Goal: Information Seeking & Learning: Understand process/instructions

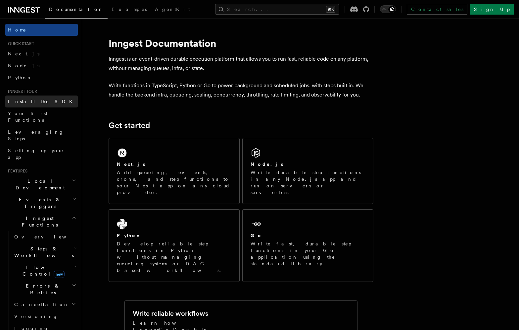
click at [36, 99] on span "Install the SDK" at bounding box center [42, 101] width 69 height 5
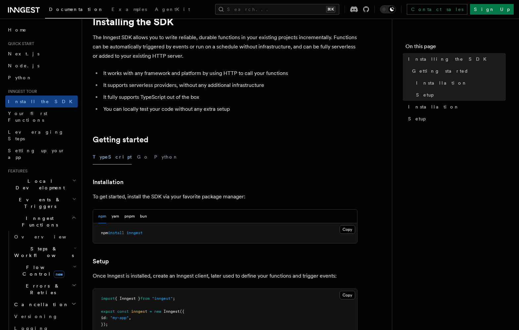
scroll to position [35, 0]
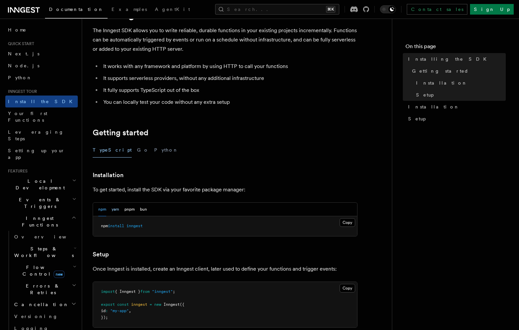
click at [115, 213] on button "yarn" at bounding box center [116, 209] width 8 height 14
click at [345, 222] on button "Copy Copied" at bounding box center [348, 222] width 16 height 9
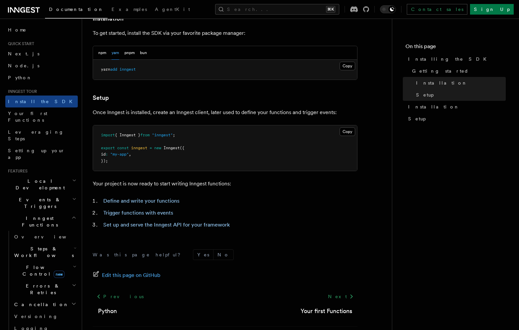
scroll to position [201, 0]
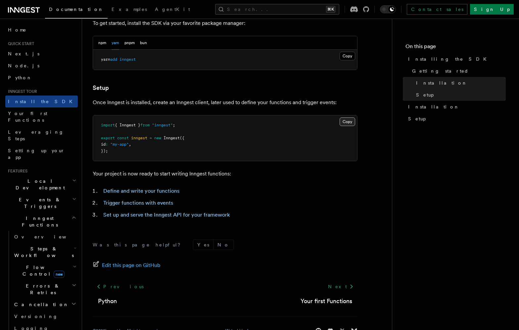
click at [352, 121] on button "Copy Copied" at bounding box center [348, 121] width 16 height 9
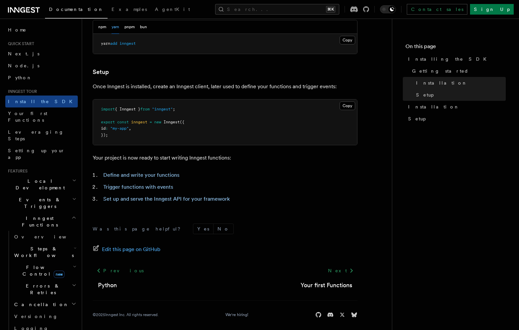
scroll to position [222, 0]
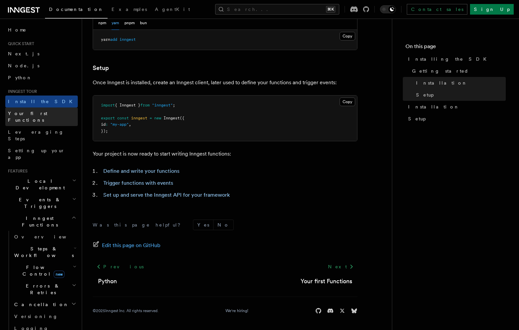
click at [49, 111] on link "Your first Functions" at bounding box center [41, 116] width 73 height 19
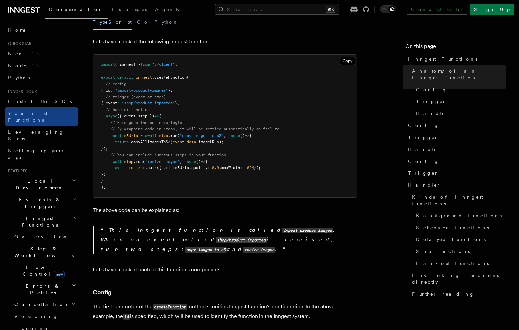
scroll to position [109, 0]
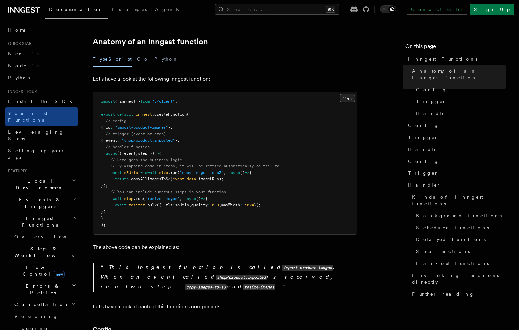
click at [346, 94] on button "Copy Copied" at bounding box center [348, 98] width 16 height 9
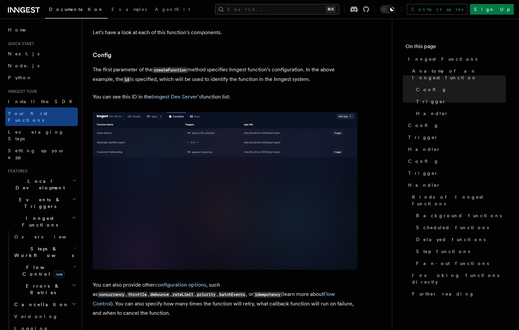
scroll to position [362, 0]
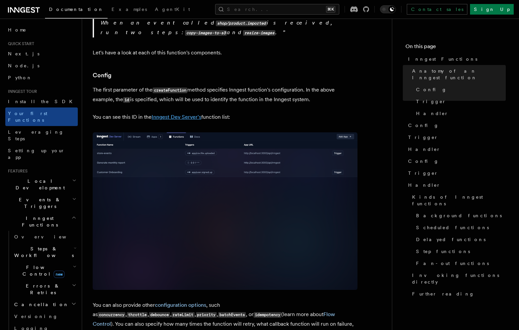
click at [187, 114] on link "Inngest Dev Server's" at bounding box center [177, 117] width 50 height 6
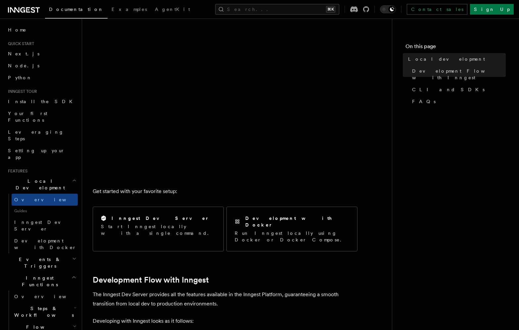
scroll to position [106, 0]
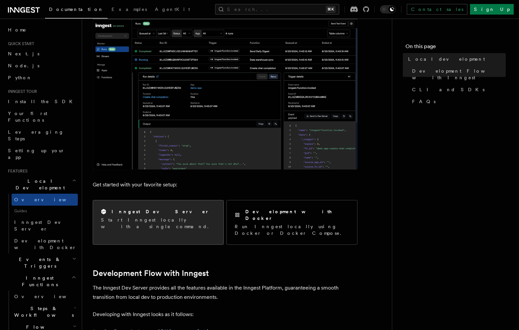
click at [186, 216] on div "Inngest Dev Server Start Inngest locally with a single command." at bounding box center [158, 219] width 115 height 22
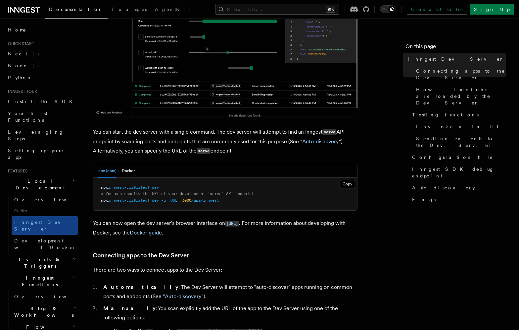
scroll to position [178, 0]
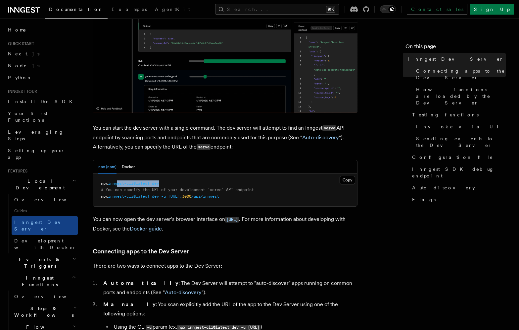
drag, startPoint x: 171, startPoint y: 183, endPoint x: 120, endPoint y: 186, distance: 51.1
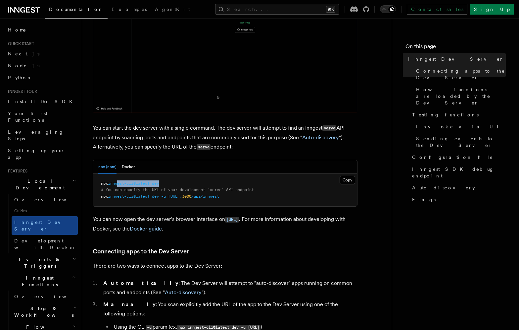
click at [120, 186] on pre "npx inngest-cli@latest dev # You can specify the URL of your development `serve…" at bounding box center [225, 190] width 264 height 33
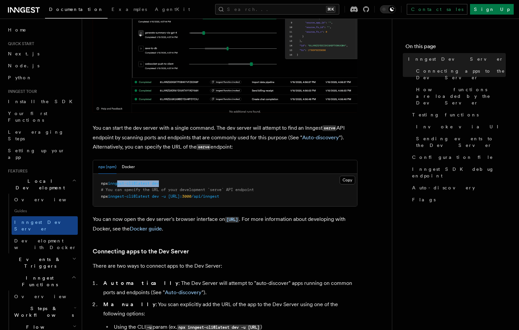
click at [258, 197] on pre "npx inngest-cli@latest dev # You can specify the URL of your development `serve…" at bounding box center [225, 190] width 264 height 33
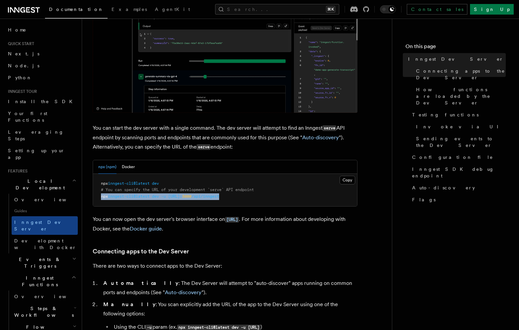
copy span "npx inngest-cli@latest dev -u [URL]: 3000 /api/inngest"
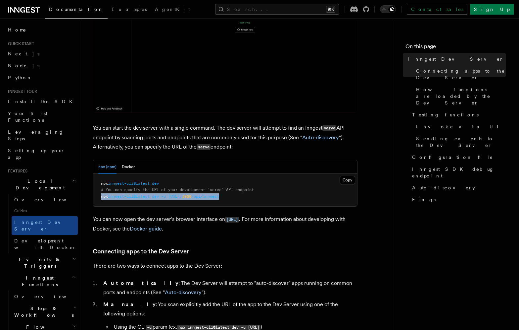
drag, startPoint x: 258, startPoint y: 197, endPoint x: 101, endPoint y: 197, distance: 157.3
click at [101, 197] on pre "npx inngest-cli@latest dev # You can specify the URL of your development `serve…" at bounding box center [225, 190] width 264 height 33
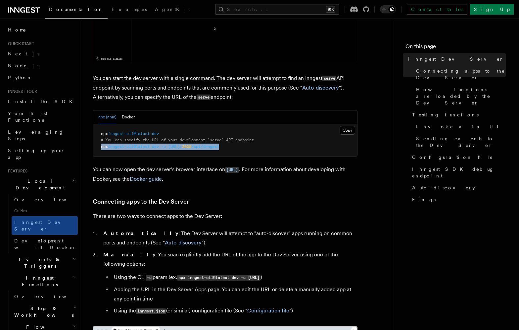
scroll to position [229, 0]
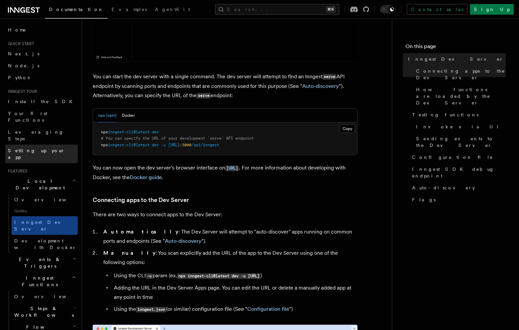
click at [33, 148] on span "Setting up your app" at bounding box center [36, 154] width 57 height 12
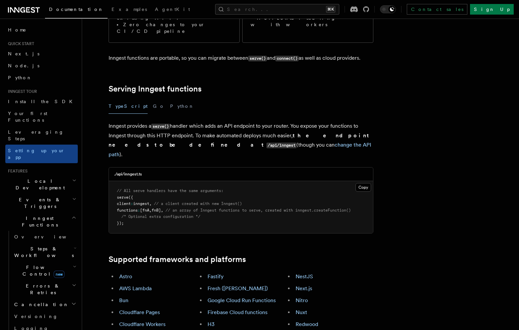
scroll to position [181, 0]
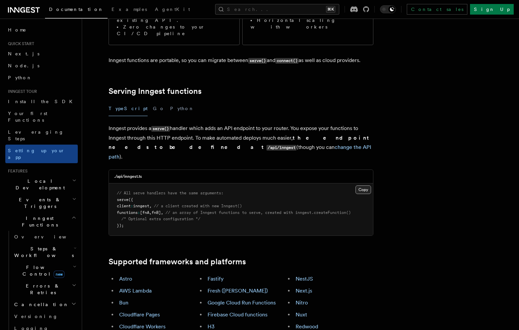
click at [362, 185] on button "Copy Copied" at bounding box center [364, 189] width 16 height 9
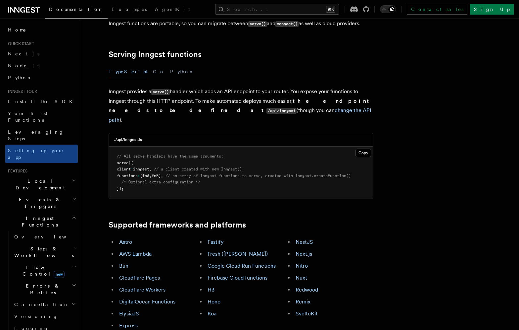
scroll to position [218, 0]
click at [308, 250] on link "Next.js" at bounding box center [304, 253] width 17 height 6
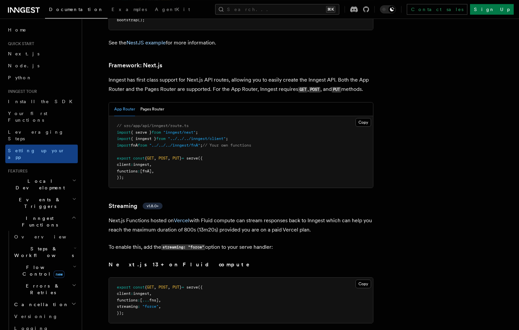
scroll to position [4294, 0]
click at [364, 118] on button "Copy Copied" at bounding box center [364, 122] width 16 height 9
click at [112, 11] on span "Examples" at bounding box center [129, 9] width 35 height 5
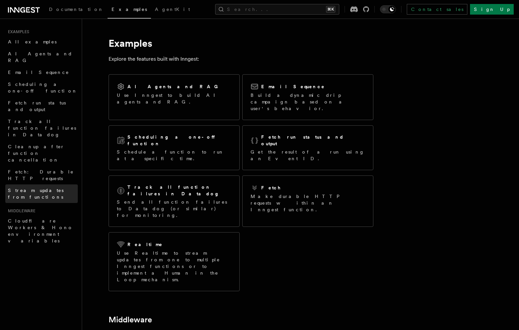
click at [35, 187] on span "Stream updates from functions" at bounding box center [36, 193] width 56 height 12
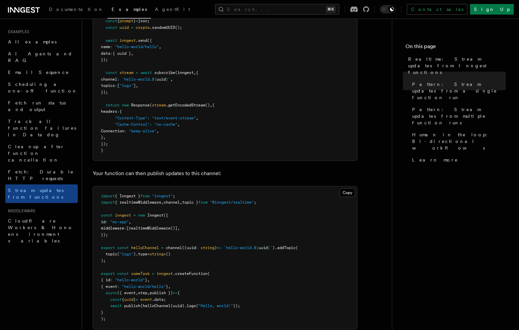
scroll to position [180, 0]
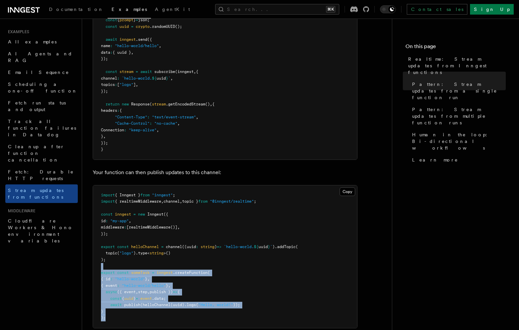
drag, startPoint x: 218, startPoint y: 266, endPoint x: 207, endPoint y: 317, distance: 52.2
click at [207, 317] on pre "import { Inngest } from "inngest" ; import { realtimeMiddleware , channel , top…" at bounding box center [225, 256] width 264 height 142
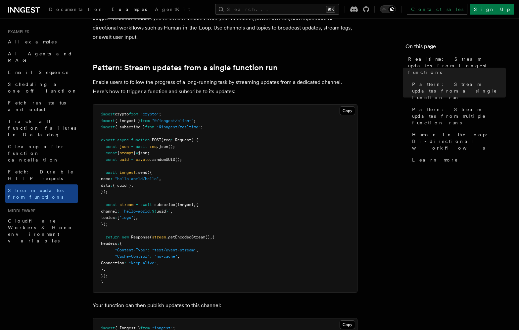
scroll to position [0, 0]
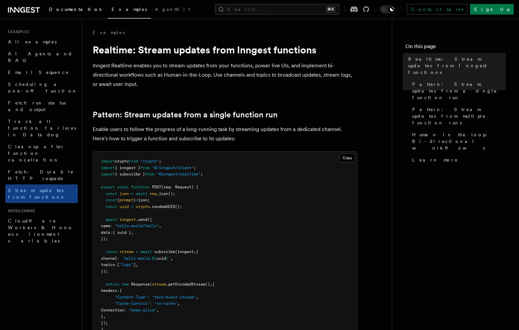
click at [65, 10] on span "Documentation" at bounding box center [76, 9] width 55 height 5
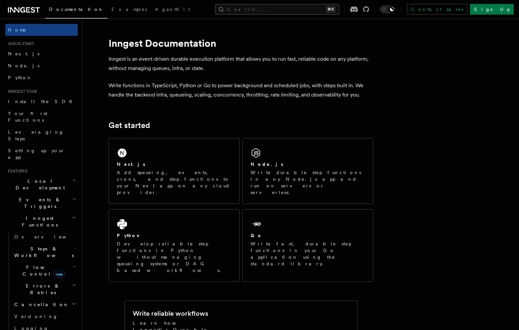
click at [291, 10] on button "Search... ⌘K" at bounding box center [277, 9] width 124 height 11
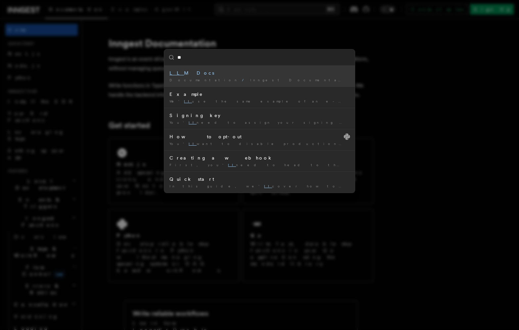
type input "***"
click at [242, 77] on li "LLM Docs Documentation / Inngest Documentation /" at bounding box center [259, 76] width 191 height 21
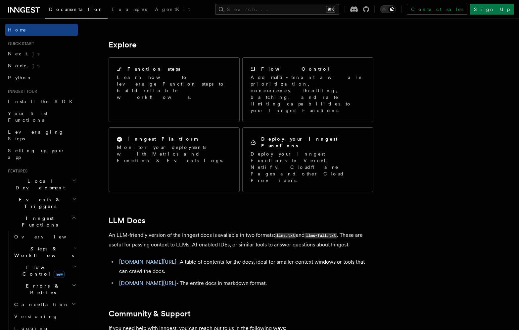
scroll to position [516, 0]
click at [158, 258] on link "[DOMAIN_NAME][URL]" at bounding box center [147, 261] width 57 height 6
click at [168, 280] on link "[DOMAIN_NAME][URL]" at bounding box center [147, 283] width 57 height 6
click at [164, 258] on link "[DOMAIN_NAME][URL]" at bounding box center [147, 261] width 57 height 6
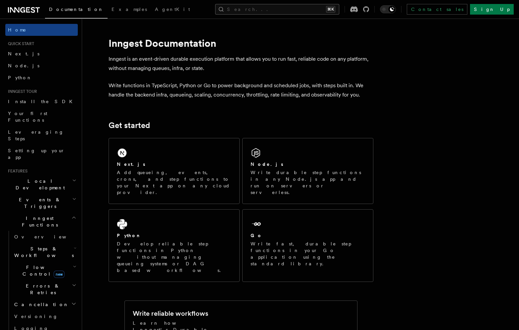
click at [283, 7] on button "Search... ⌘K" at bounding box center [277, 9] width 124 height 11
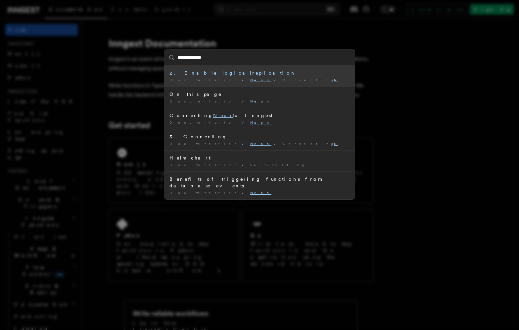
type input "**********"
click at [252, 74] on mark "replicatio" at bounding box center [271, 72] width 39 height 5
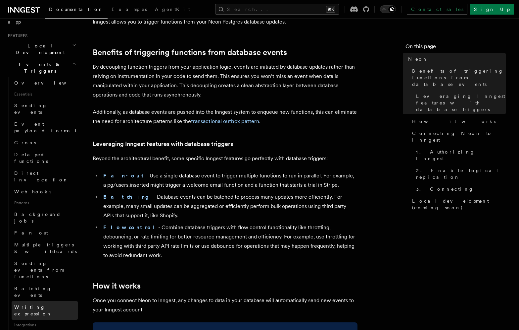
scroll to position [129, 0]
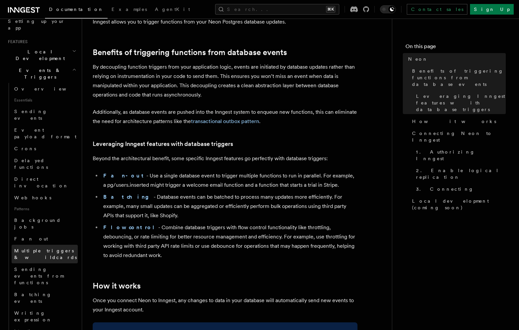
click at [46, 248] on span "Multiple triggers & wildcards" at bounding box center [45, 254] width 63 height 12
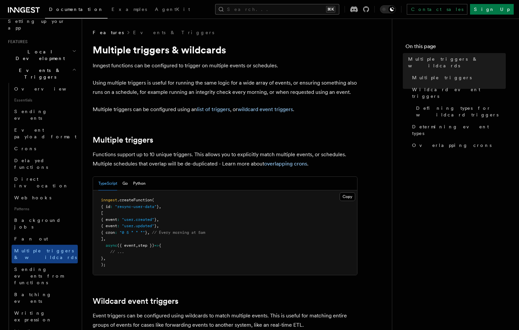
click at [297, 10] on button "Search... ⌘K" at bounding box center [277, 9] width 124 height 11
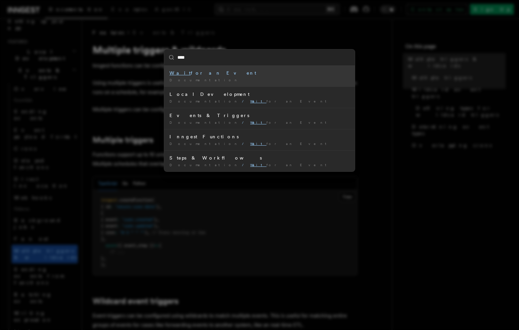
type input "*****"
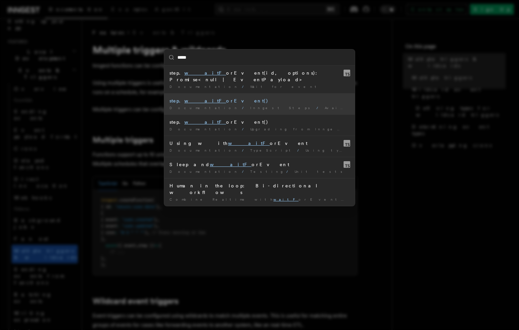
click at [212, 97] on div "step. waitF orEvent()" at bounding box center [260, 100] width 180 height 7
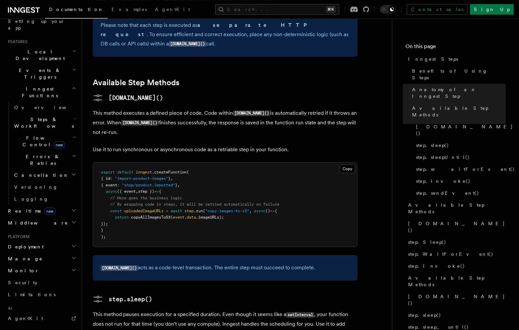
scroll to position [511, 0]
click at [288, 9] on button "Search... ⌘K" at bounding box center [277, 9] width 124 height 11
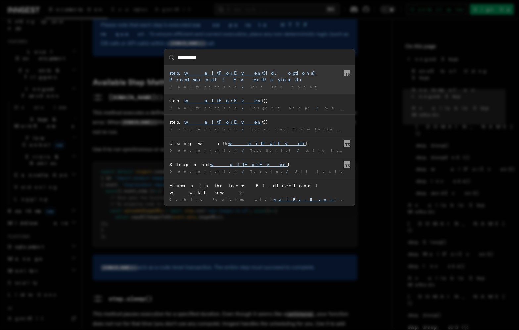
type input "**********"
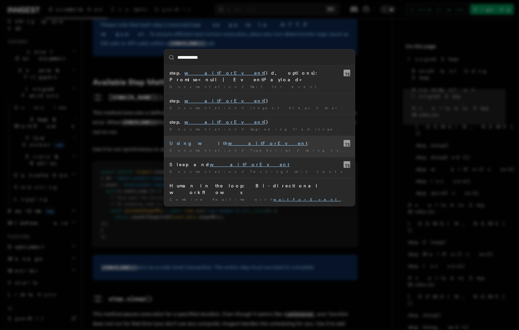
click at [228, 140] on mark "waitForEvent" at bounding box center [267, 142] width 79 height 5
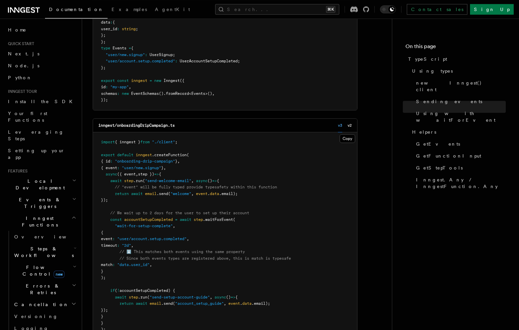
scroll to position [866, 0]
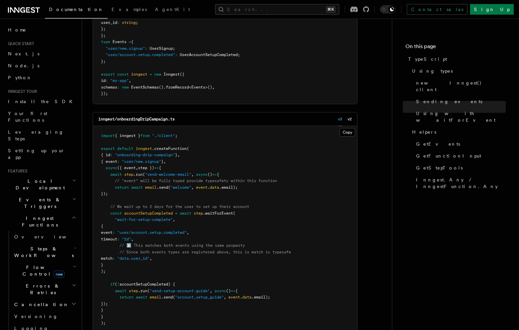
click at [270, 254] on span "// Since both events types are registered above, this is match is typesafe" at bounding box center [206, 251] width 172 height 5
click at [239, 260] on pre "import { inngest } from "./client" ; export default inngest .createFunction ( {…" at bounding box center [225, 229] width 264 height 207
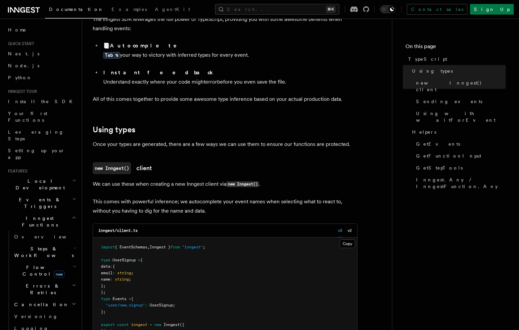
scroll to position [0, 0]
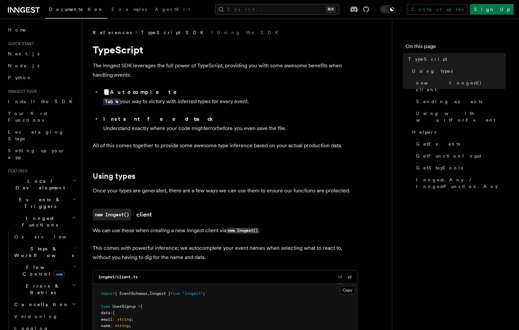
click at [146, 31] on link "TypeScript SDK" at bounding box center [174, 32] width 67 height 7
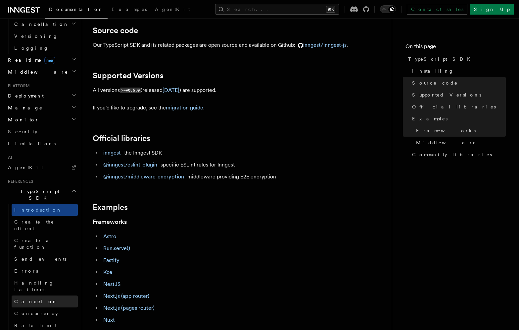
scroll to position [280, 0]
click at [32, 310] on span "Concurrency" at bounding box center [36, 312] width 44 height 5
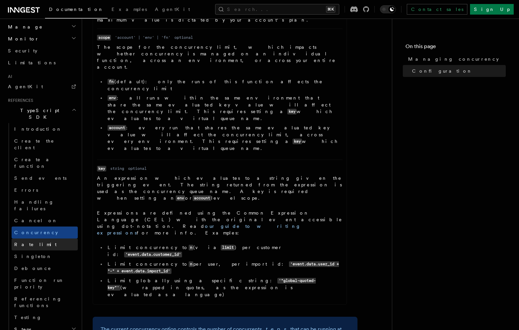
scroll to position [361, 0]
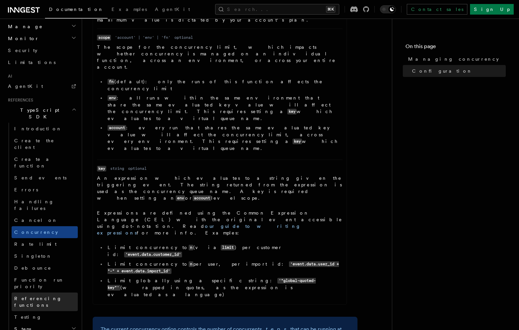
click at [48, 295] on span "Referencing functions" at bounding box center [38, 301] width 48 height 12
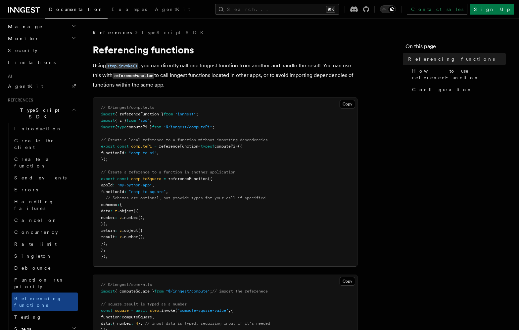
click at [66, 323] on h2 "Steps" at bounding box center [45, 329] width 66 height 12
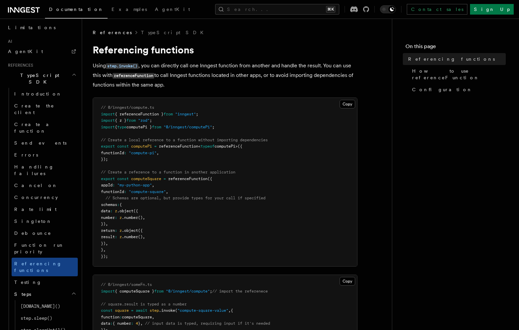
scroll to position [401, 0]
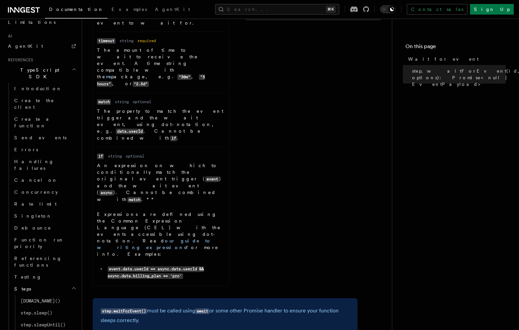
scroll to position [178, 0]
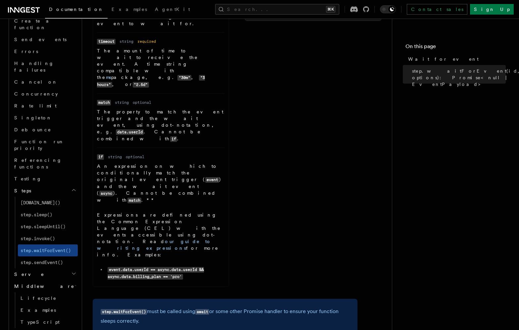
scroll to position [501, 0]
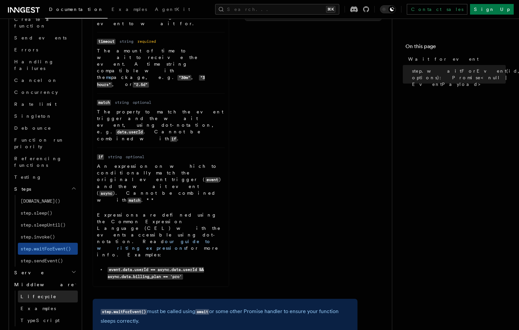
click at [33, 293] on span "Lifecycle" at bounding box center [39, 295] width 36 height 5
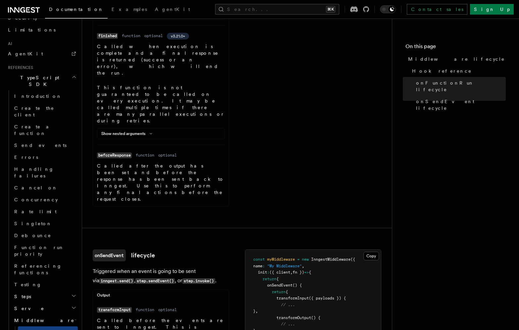
scroll to position [720, 0]
